Goal: Information Seeking & Learning: Learn about a topic

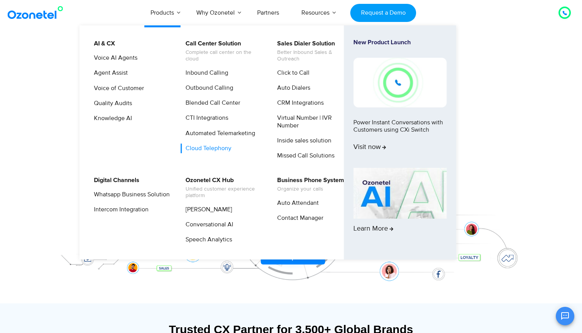
click at [219, 148] on link "Cloud Telephony" at bounding box center [207, 149] width 52 height 10
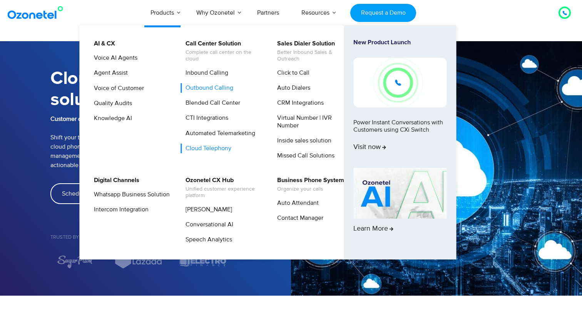
click at [224, 89] on link "Outbound Calling" at bounding box center [208, 88] width 54 height 10
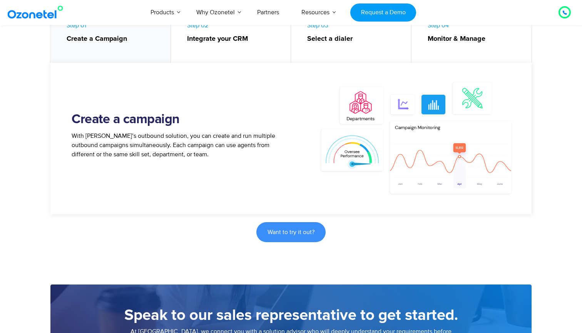
scroll to position [304, 0]
